Goal: Transaction & Acquisition: Purchase product/service

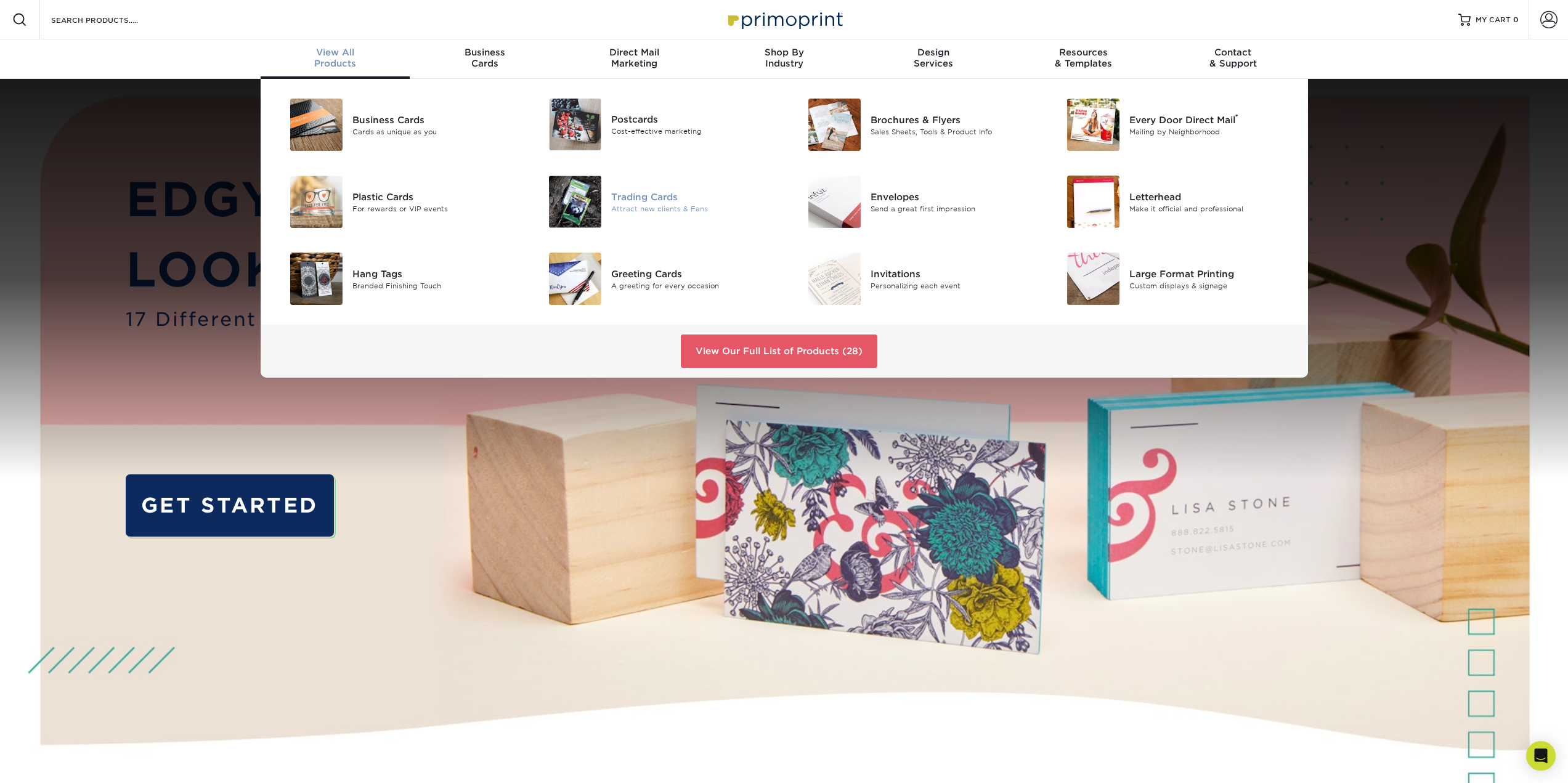
click at [629, 200] on div "Trading Cards" at bounding box center [693, 196] width 163 height 14
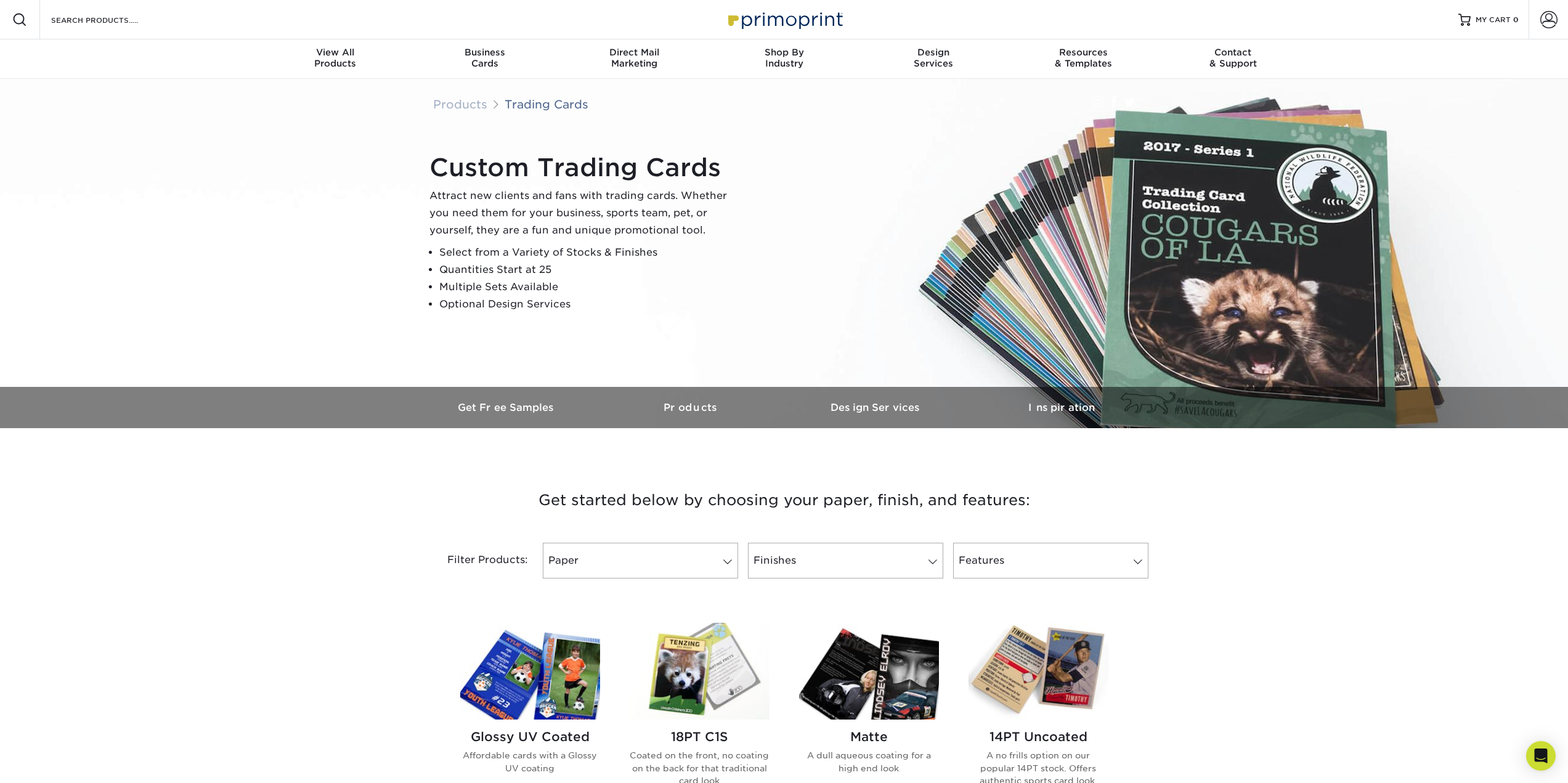
click at [547, 685] on img at bounding box center [530, 671] width 140 height 97
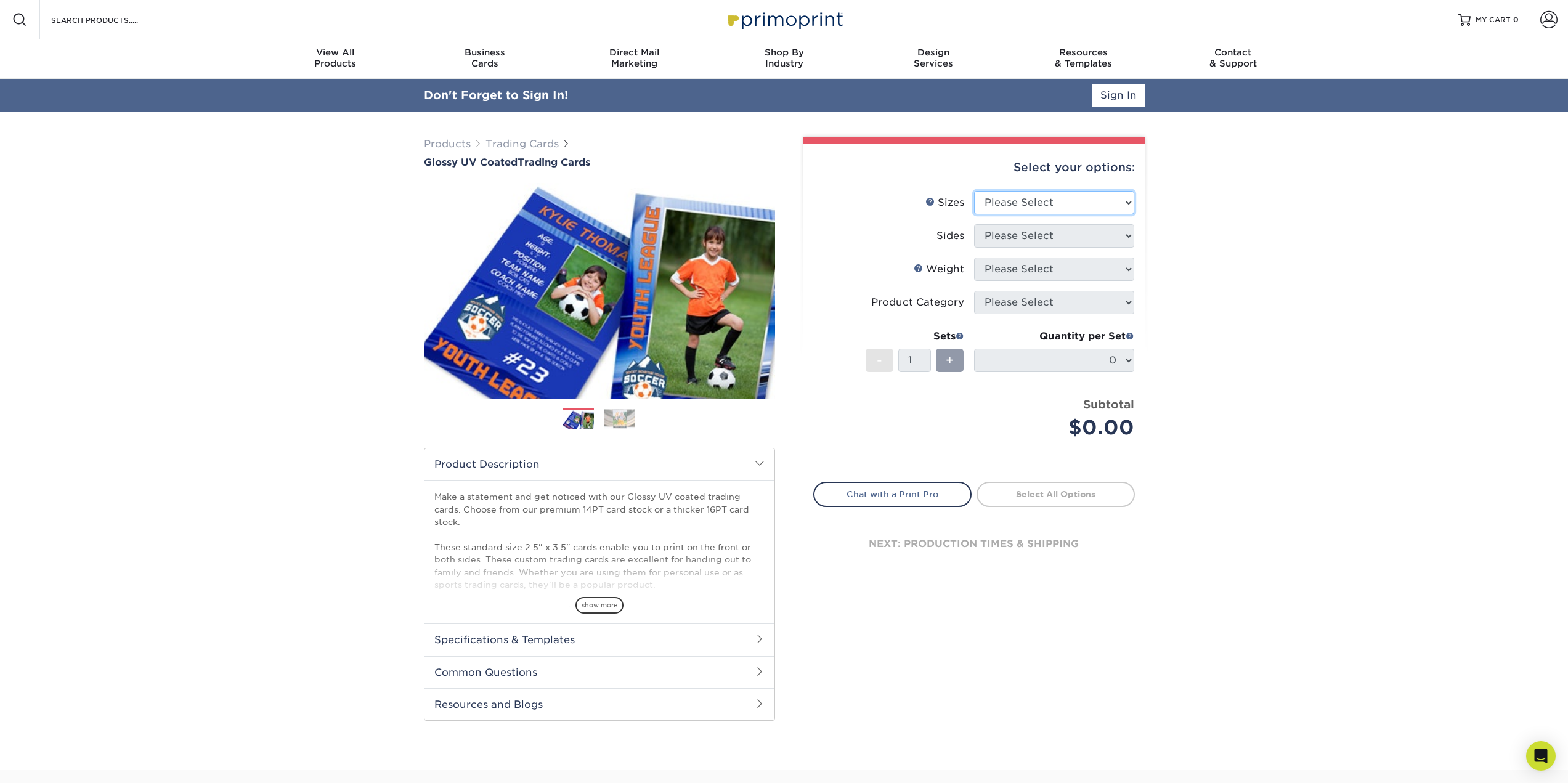
click at [1118, 208] on select "Please Select 2.5" x 3.5"" at bounding box center [1054, 202] width 160 height 23
select select "2.50x3.50"
click at [974, 191] on select "Please Select 2.5" x 3.5"" at bounding box center [1054, 202] width 160 height 23
click at [1049, 246] on select "Please Select Print Both Sides Print Front Only" at bounding box center [1054, 235] width 160 height 23
select select "13abbda7-1d64-4f25-8bb2-c179b224825d"
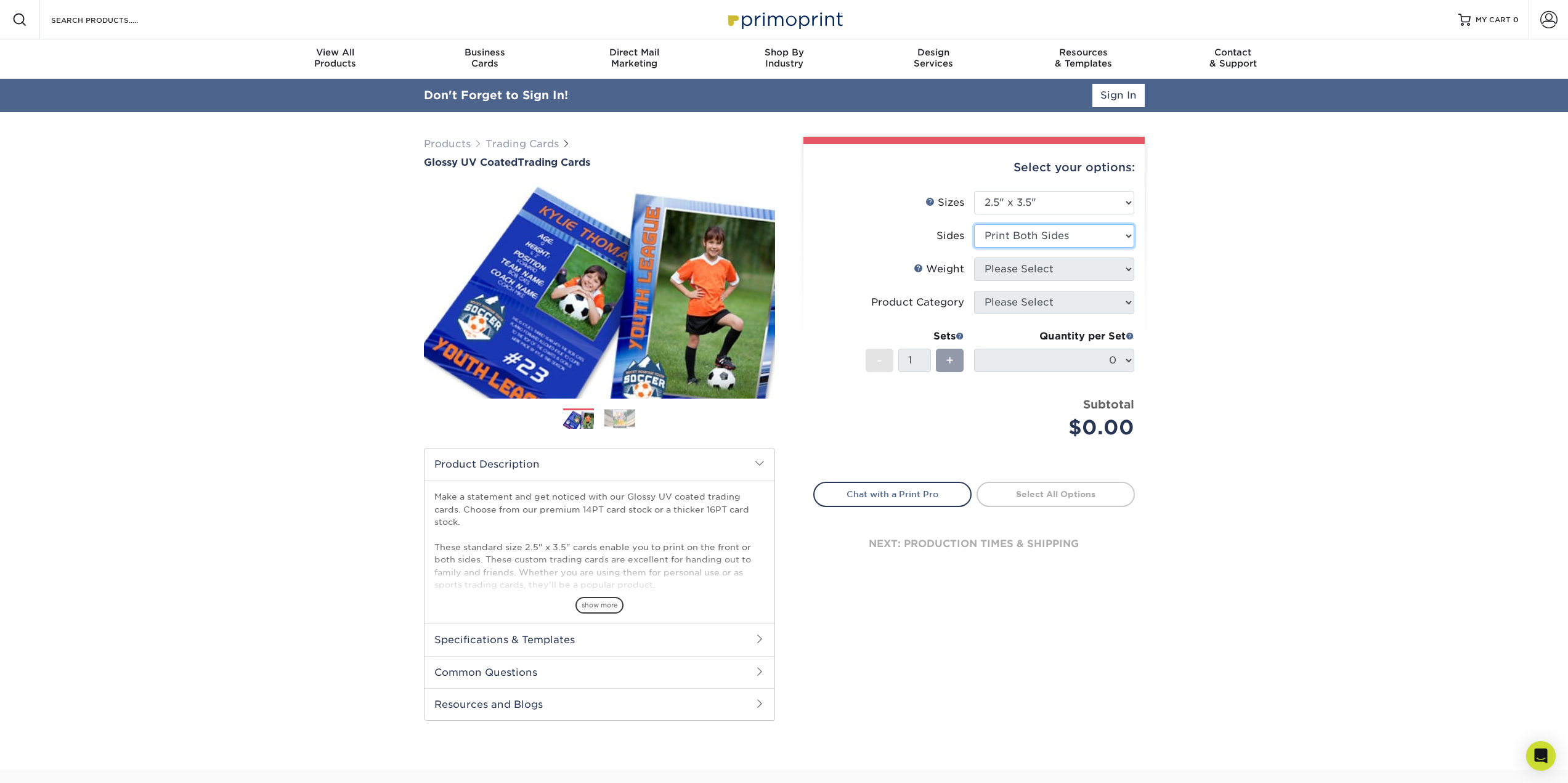
click at [974, 224] on select "Please Select Print Both Sides Print Front Only" at bounding box center [1054, 235] width 160 height 23
click at [1042, 276] on select "Please Select 16PT 14PT 18PT C1S" at bounding box center [1054, 269] width 160 height 23
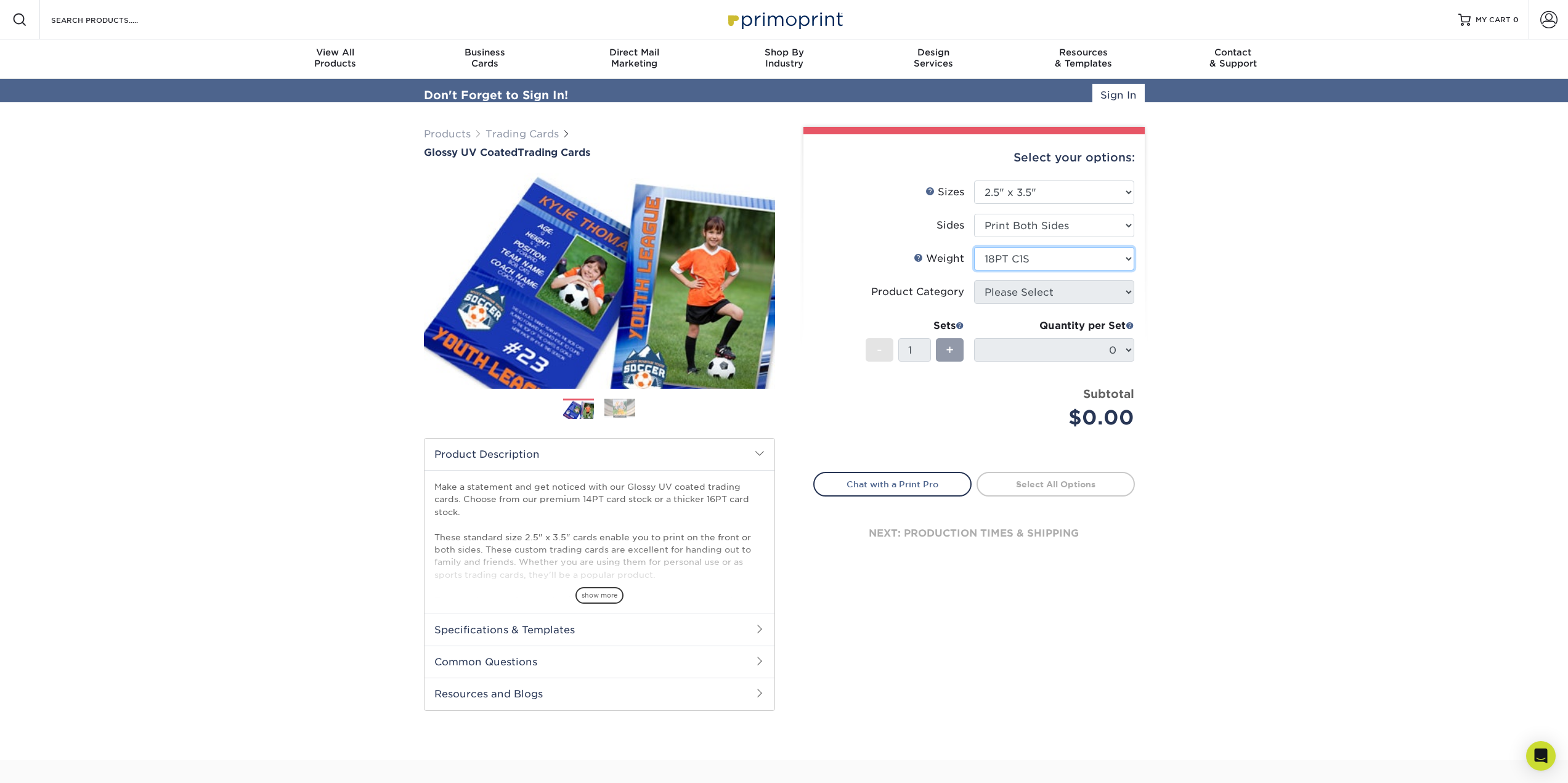
click at [974, 247] on select "Please Select 16PT 14PT 18PT C1S" at bounding box center [1054, 258] width 160 height 23
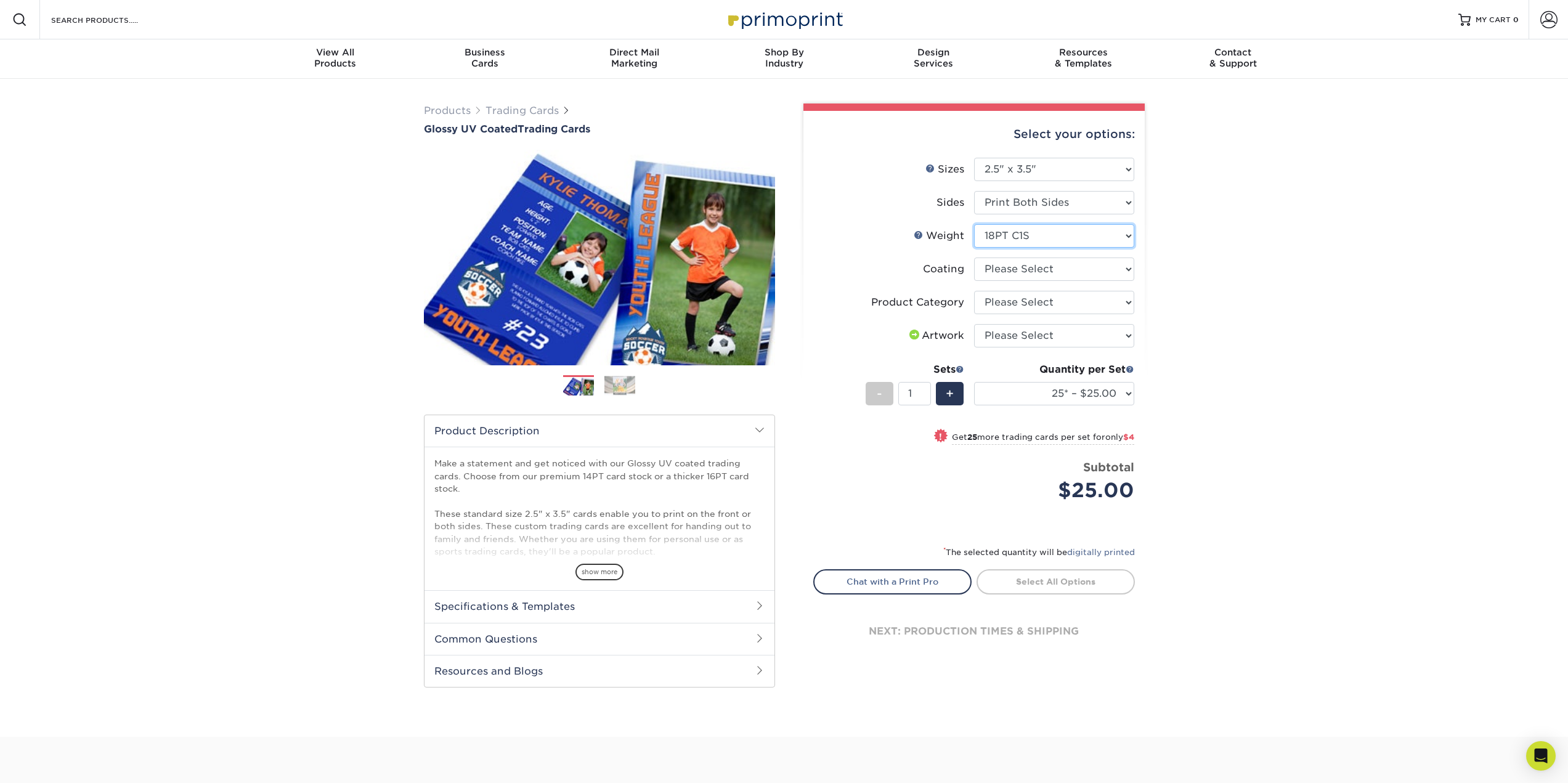
click at [998, 242] on select "Please Select 16PT 14PT 18PT C1S" at bounding box center [1054, 235] width 160 height 23
select select "16PT"
click at [974, 224] on select "Please Select 16PT 14PT 18PT C1S" at bounding box center [1054, 235] width 160 height 23
select select
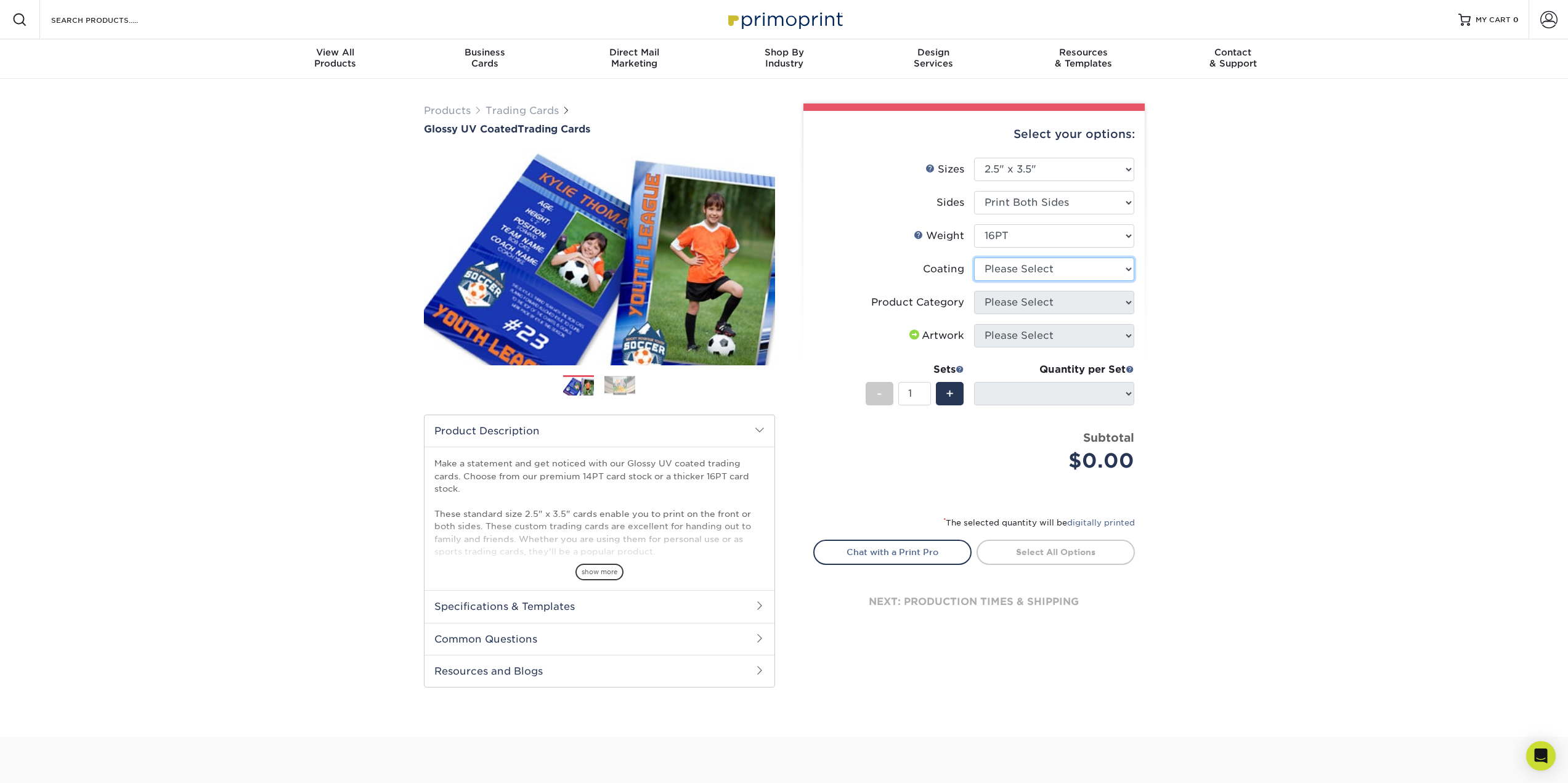
click at [982, 268] on select at bounding box center [1054, 269] width 160 height 23
select select "ae367451-b2b8-45df-a344-0f05b6a12993"
click at [974, 258] on select at bounding box center [1054, 269] width 160 height 23
select select "-1"
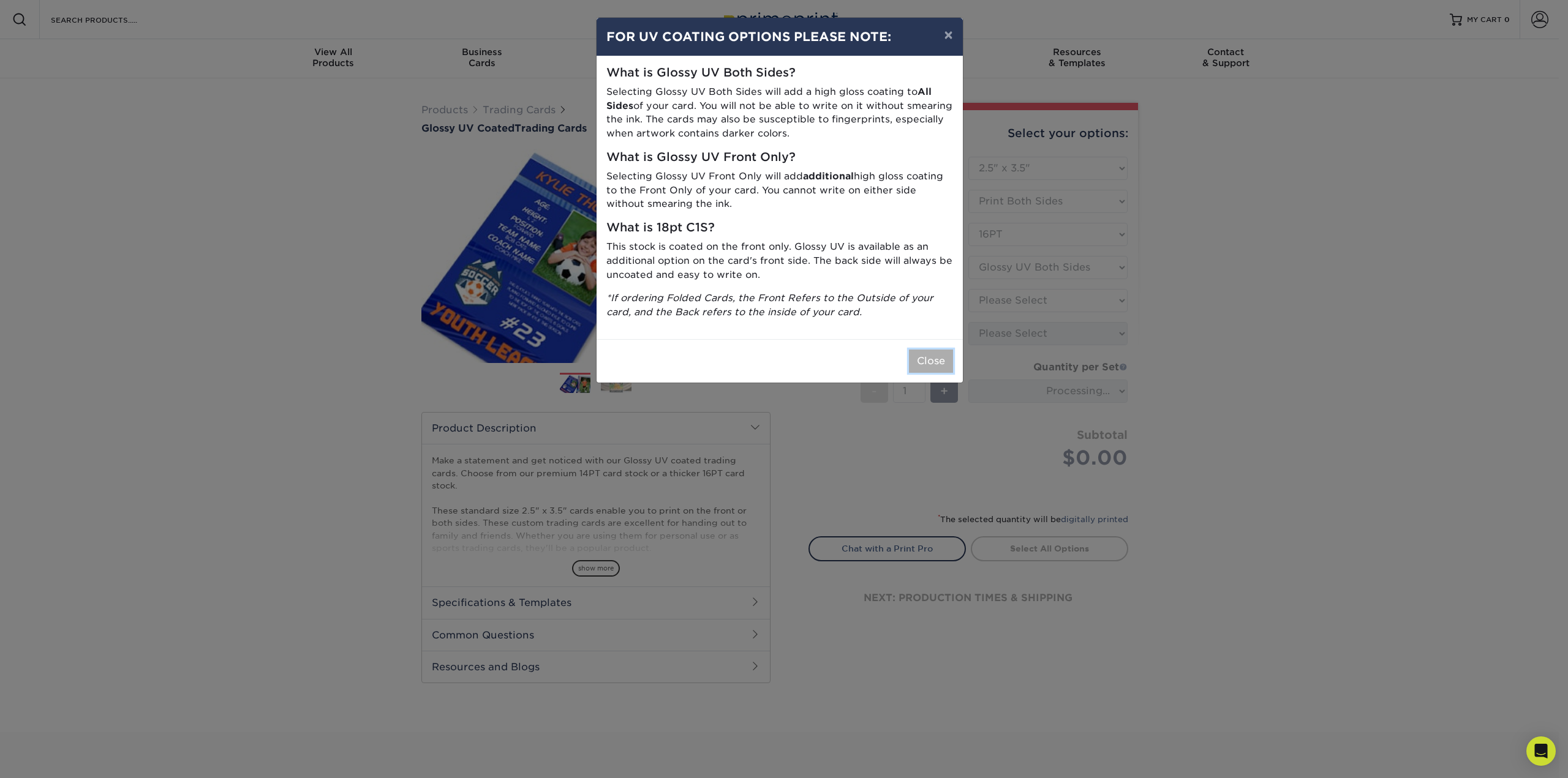
click at [925, 355] on button "Close" at bounding box center [930, 361] width 44 height 23
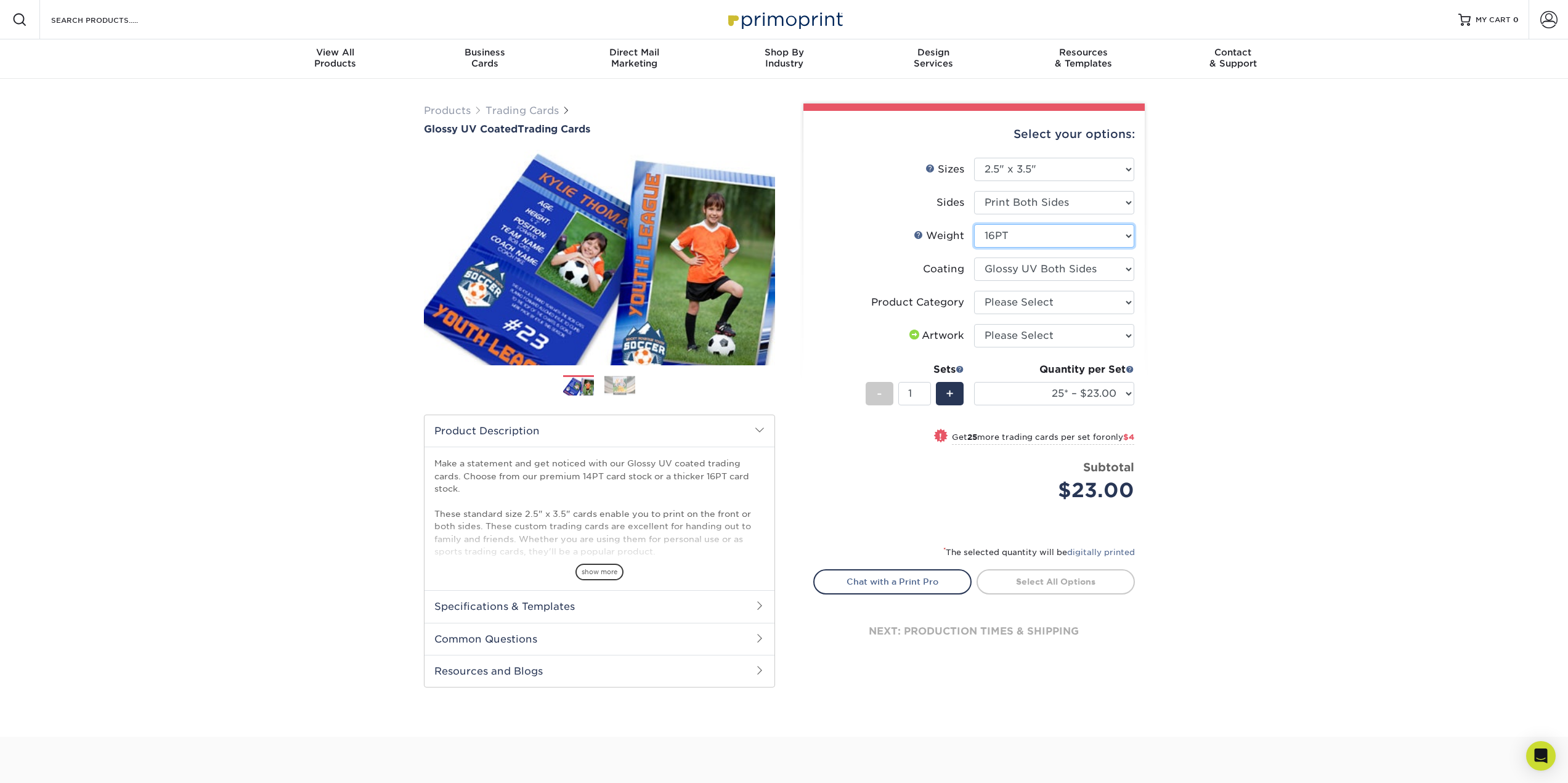
click at [999, 241] on select "Please Select 16PT 14PT 18PT C1S" at bounding box center [1054, 235] width 160 height 23
select select "18PTC1S"
click at [974, 224] on select "Please Select 16PT 14PT 18PT C1S" at bounding box center [1054, 235] width 160 height 23
select select "-1"
click at [1130, 395] on select "25* – $25.00 50* – $29.00 75* – $37.00 100* – $41.00 250* – $48.00 500 – $58.00…" at bounding box center [1054, 393] width 160 height 23
